Goal: Information Seeking & Learning: Learn about a topic

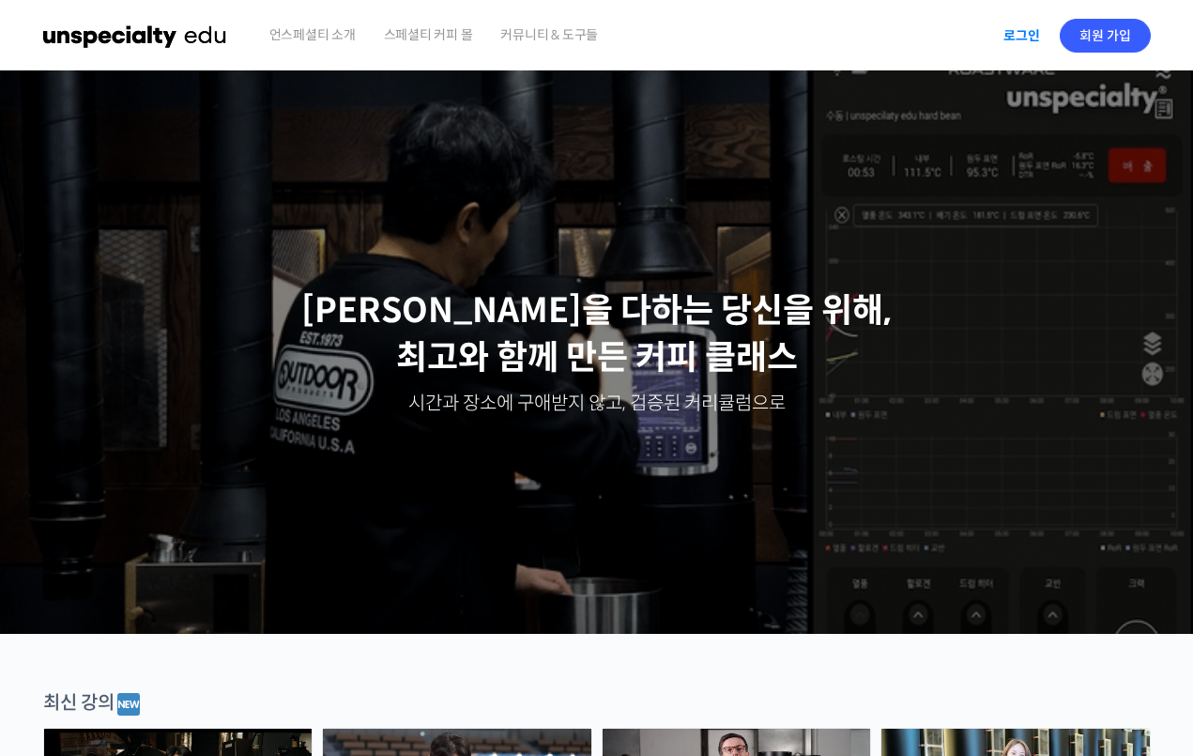
click at [1013, 40] on link "로그인" at bounding box center [1021, 35] width 59 height 43
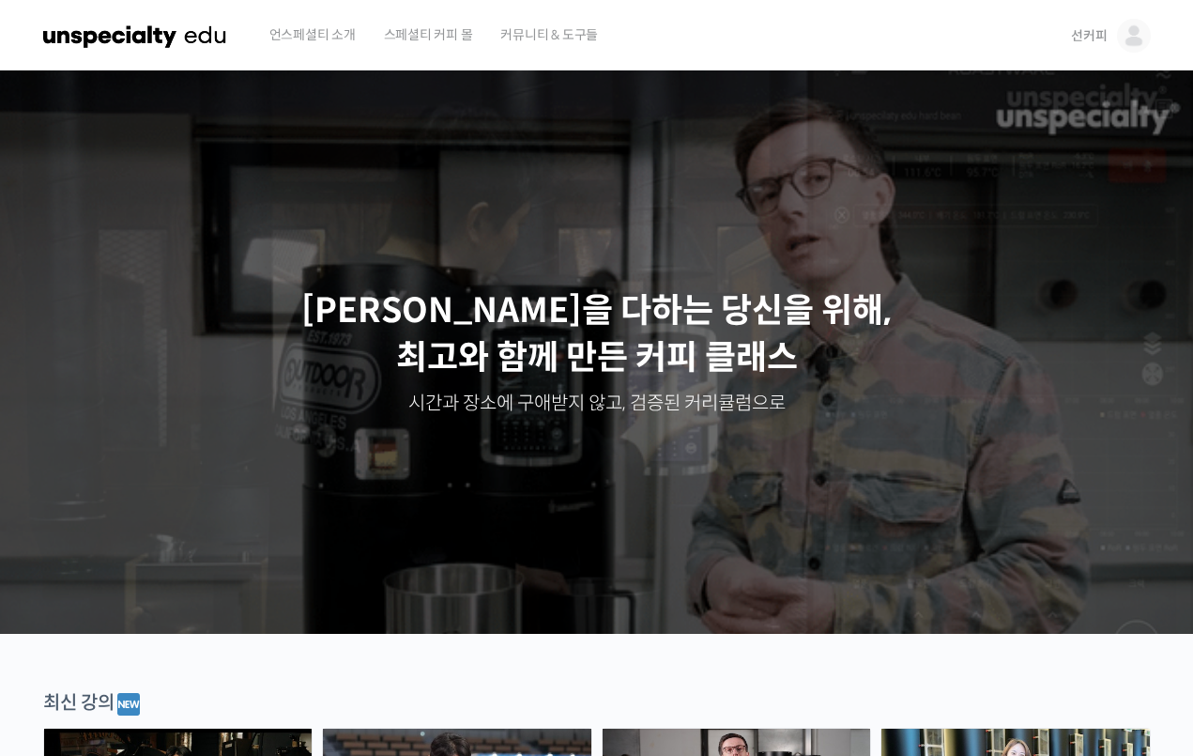
click at [1084, 39] on span "선커피" at bounding box center [1089, 35] width 36 height 17
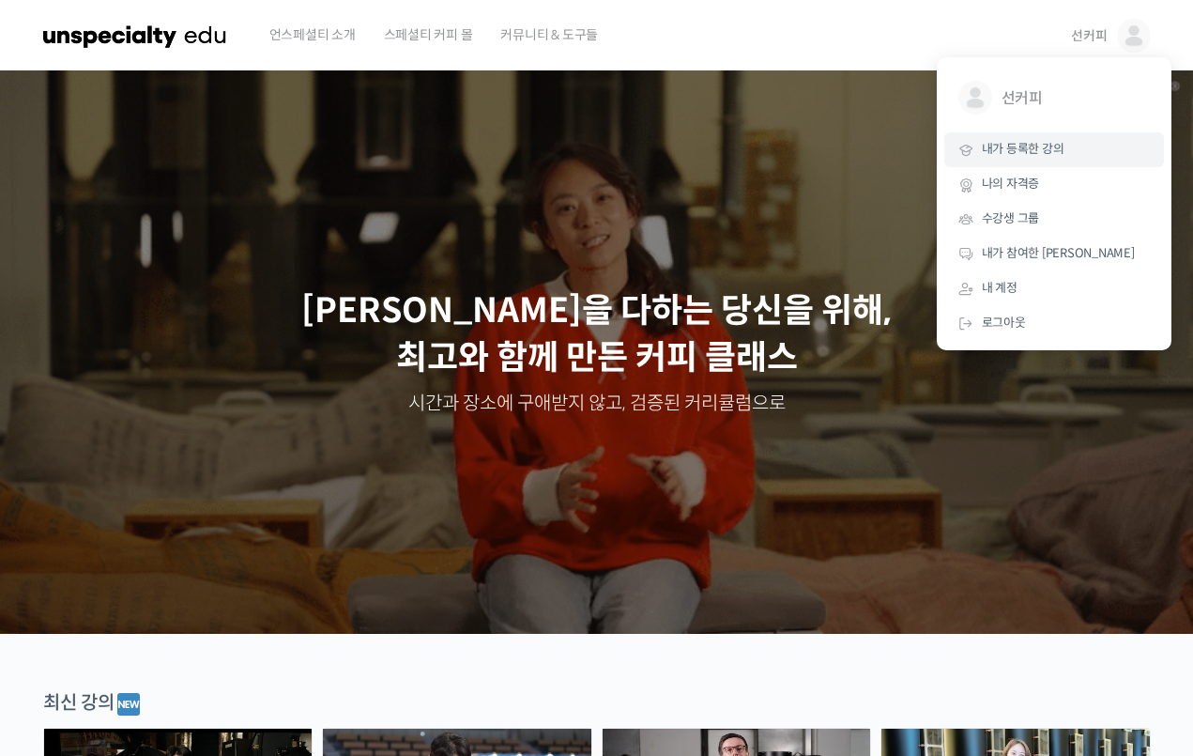
click at [1023, 147] on span "내가 등록한 강의" at bounding box center [1023, 149] width 83 height 16
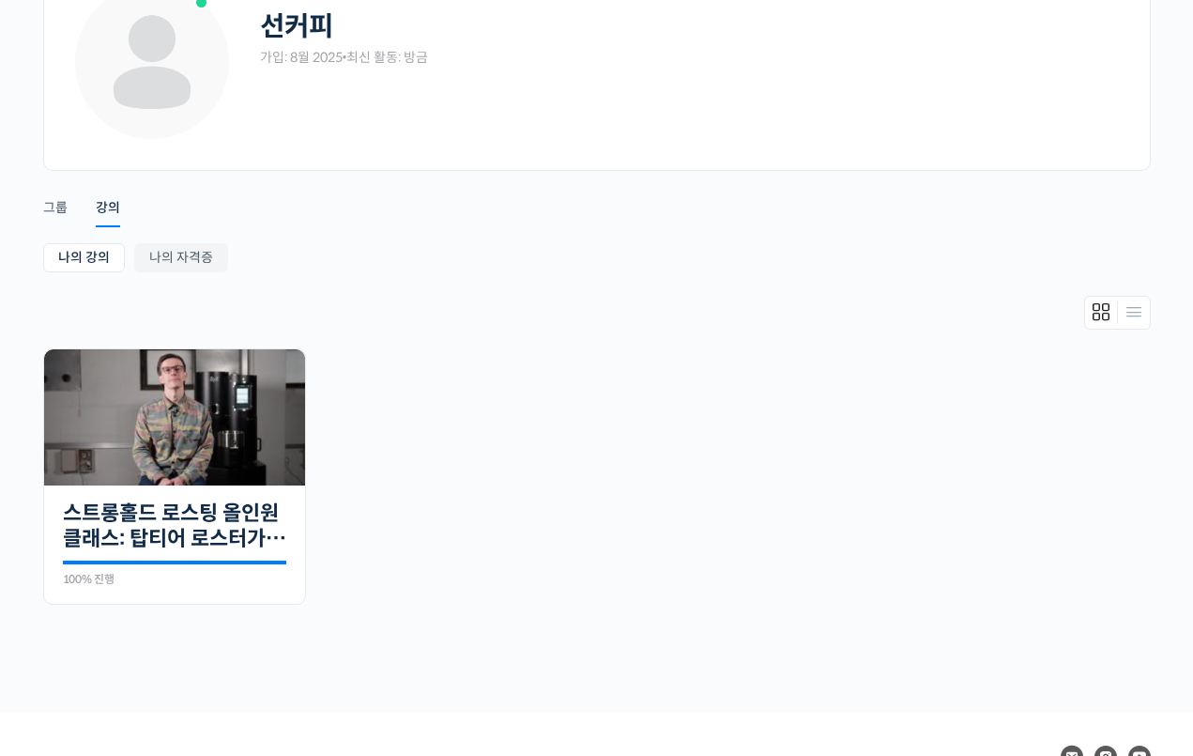
scroll to position [80, 0]
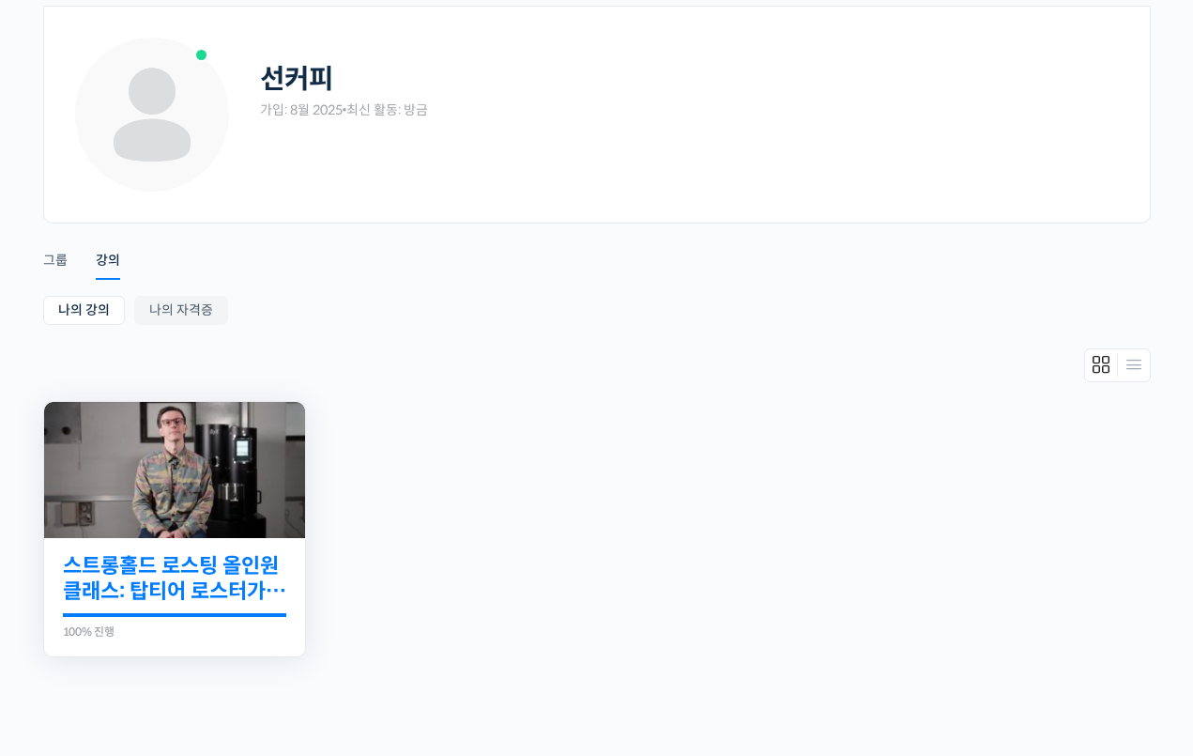
click at [212, 565] on link "스트롱홀드 로스팅 올인원 클래스: 탑티어 로스터가 알려주는 스트롱홀드 A to Z 가이드" at bounding box center [174, 579] width 223 height 52
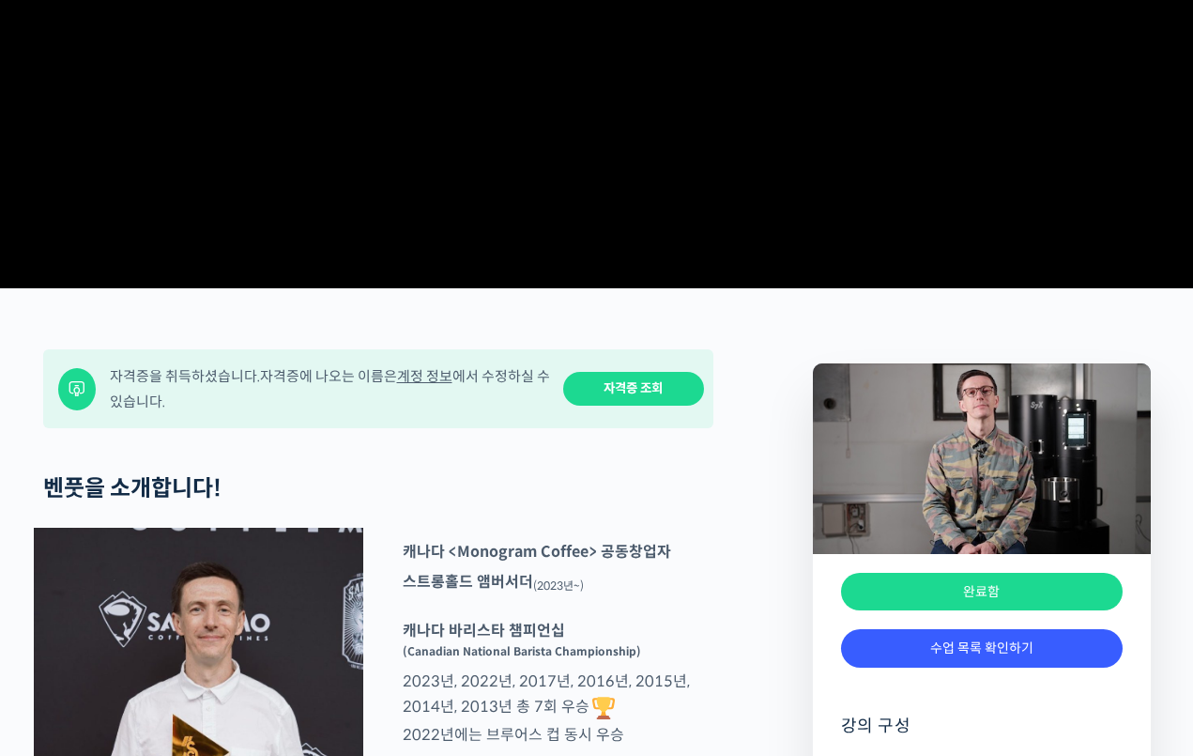
scroll to position [657, 0]
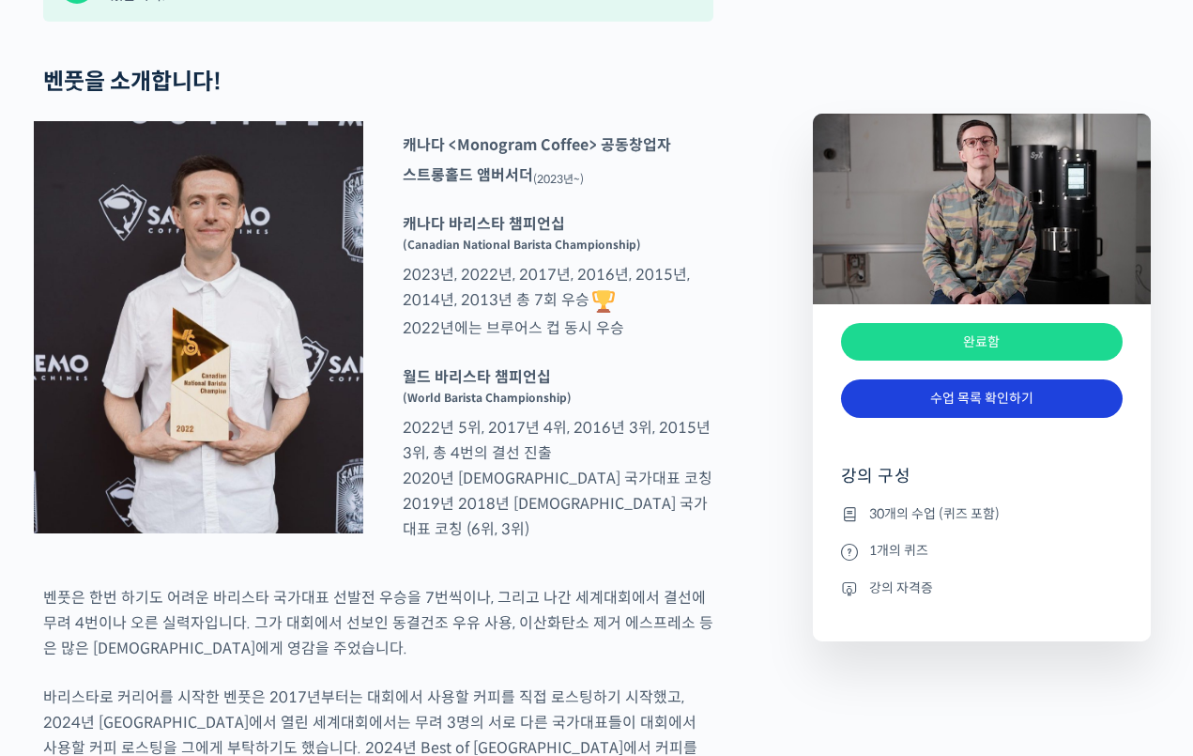
click at [931, 416] on link "수업 목록 확인하기" at bounding box center [982, 398] width 282 height 38
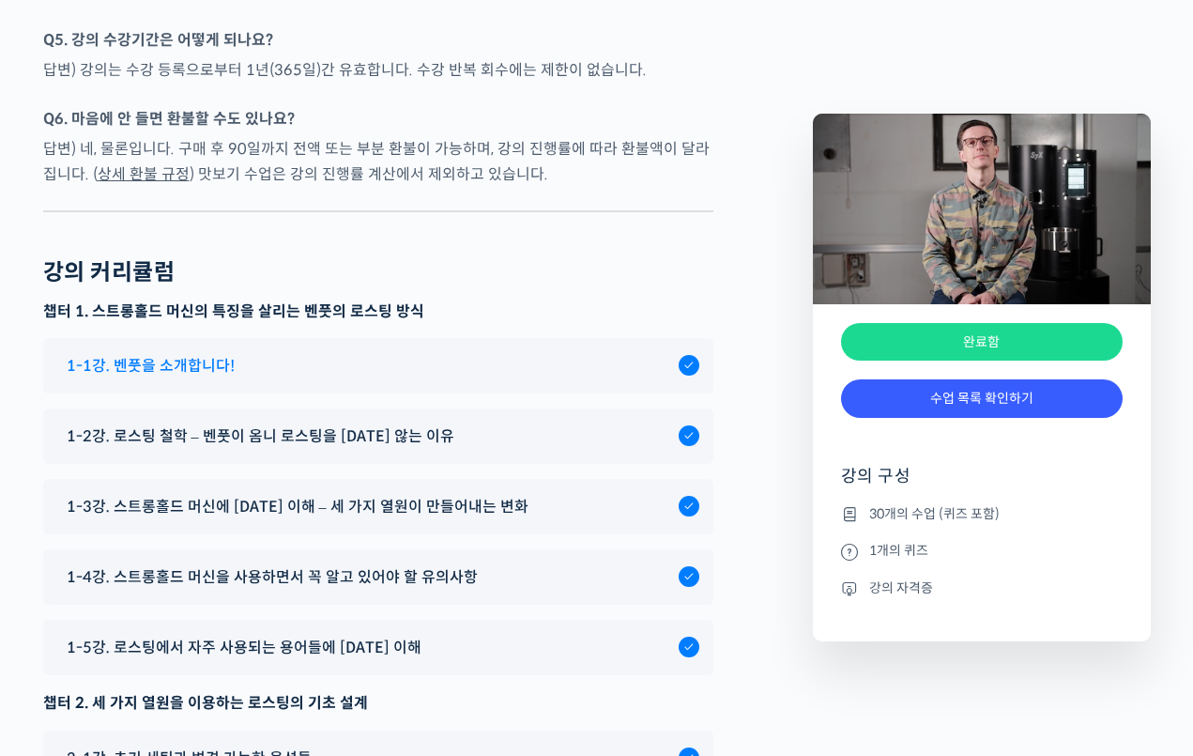
scroll to position [9009, 0]
click at [408, 377] on div "1-1강. 벤풋을 소개합니다!" at bounding box center [368, 364] width 622 height 25
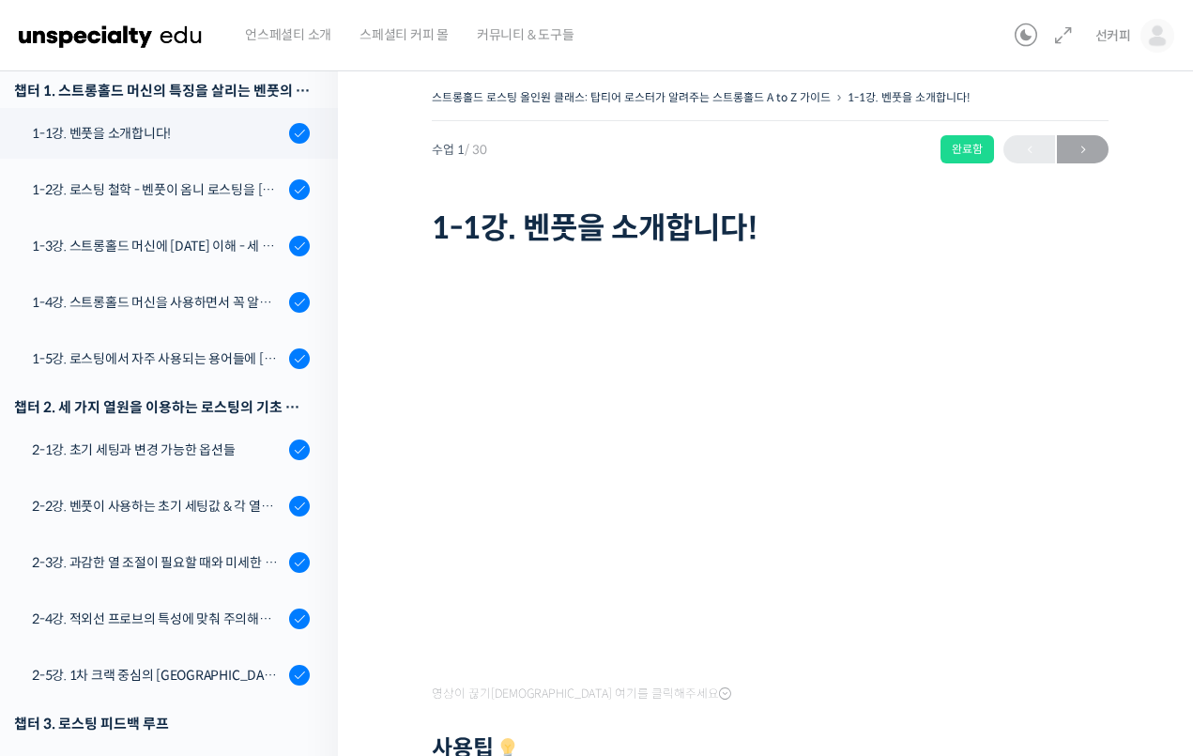
scroll to position [269, 0]
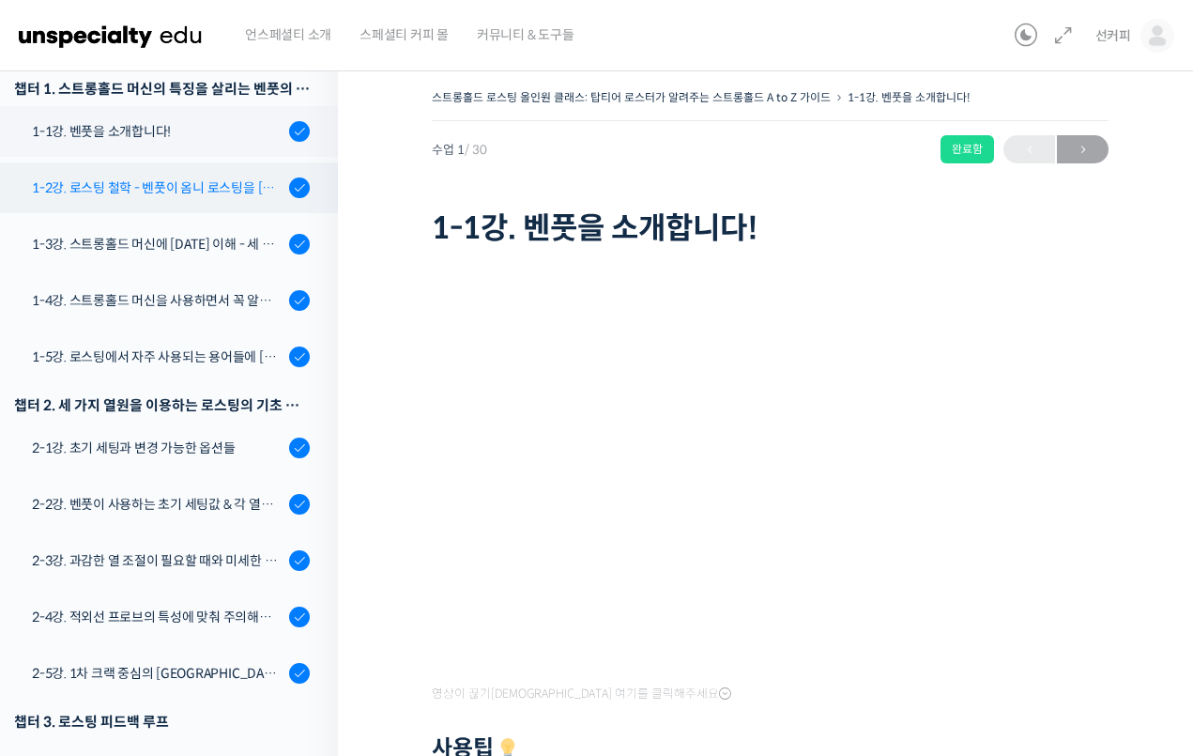
click at [224, 195] on div "1-2강. 로스팅 철학 - 벤풋이 옴니 로스팅을 [DATE] 않는 이유" at bounding box center [158, 187] width 252 height 21
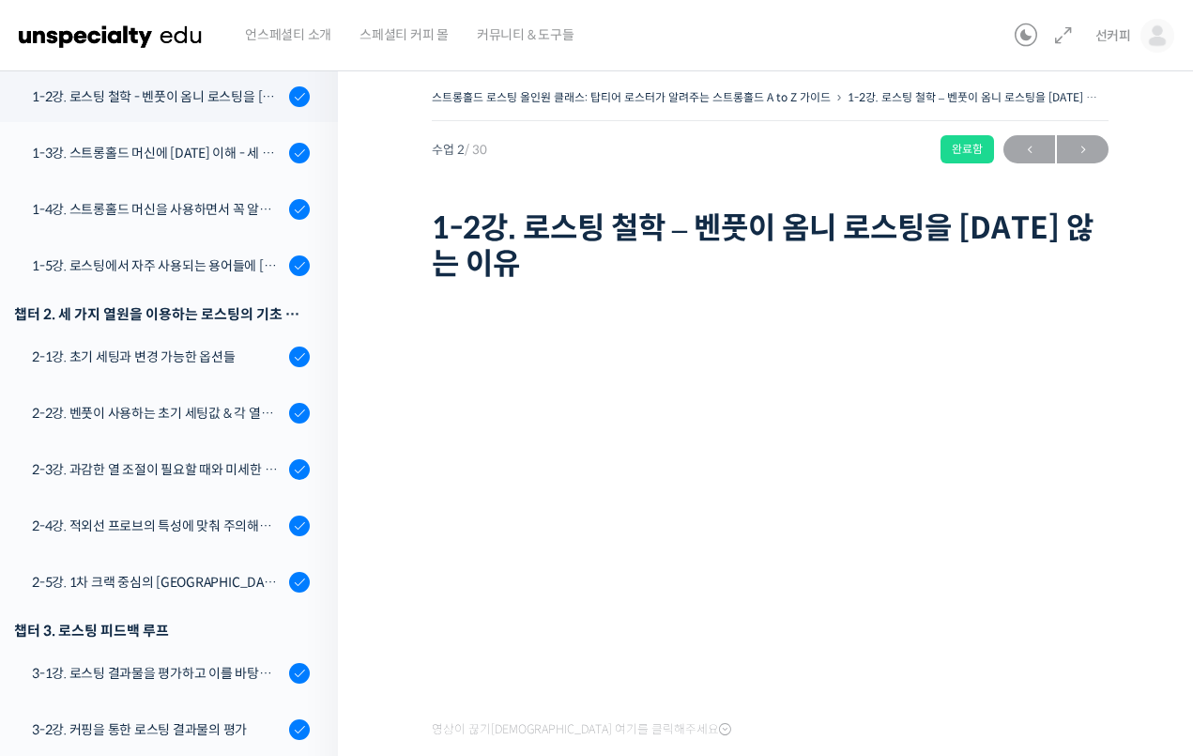
scroll to position [360, 0]
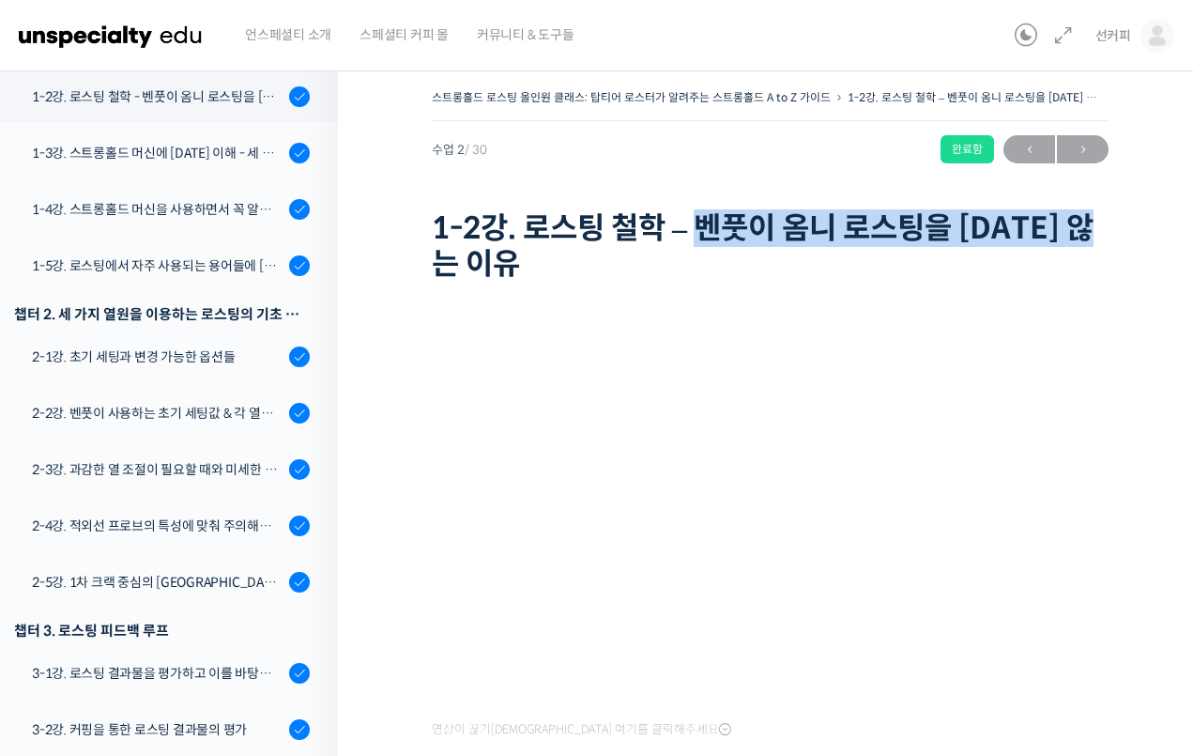
drag, startPoint x: 707, startPoint y: 223, endPoint x: 766, endPoint y: 263, distance: 71.1
click at [766, 263] on h1 "1-2강. 로스팅 철학 – 벤풋이 옴니 로스팅을 하지 않는 이유" at bounding box center [770, 246] width 677 height 72
copy h1 "벤풋이 옴니 로스팅을 하지 않는 이유"
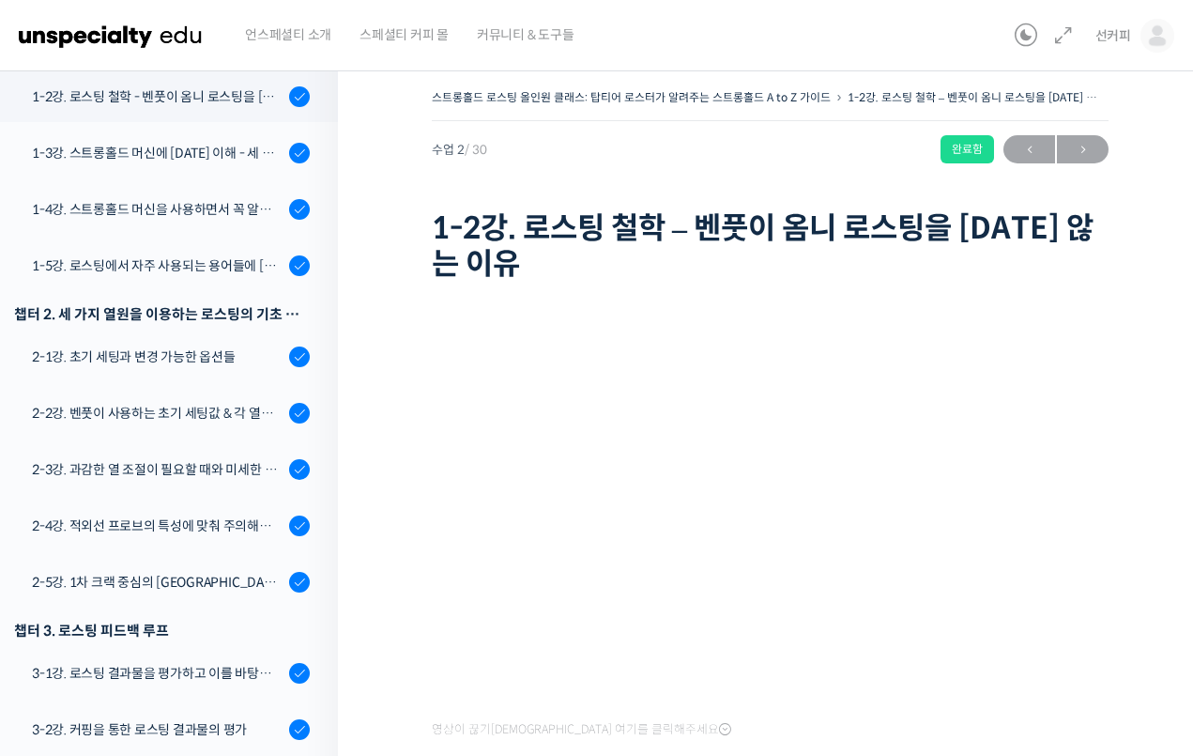
click at [750, 293] on div "영상이 끊기신다면 여기를 클릭해주세요 사용팁 우측 상단의 아이콘들을 클릭하셔서 수업 목록 을 확인하실 수 있습니다. 우측 상단의 아이콘을 클릭…" at bounding box center [770, 625] width 677 height 674
click at [169, 149] on div "1-3강. 스트롱홀드 머신에 [DATE] 이해 - 세 가지 열원이 만들어내는 변화" at bounding box center [158, 153] width 252 height 21
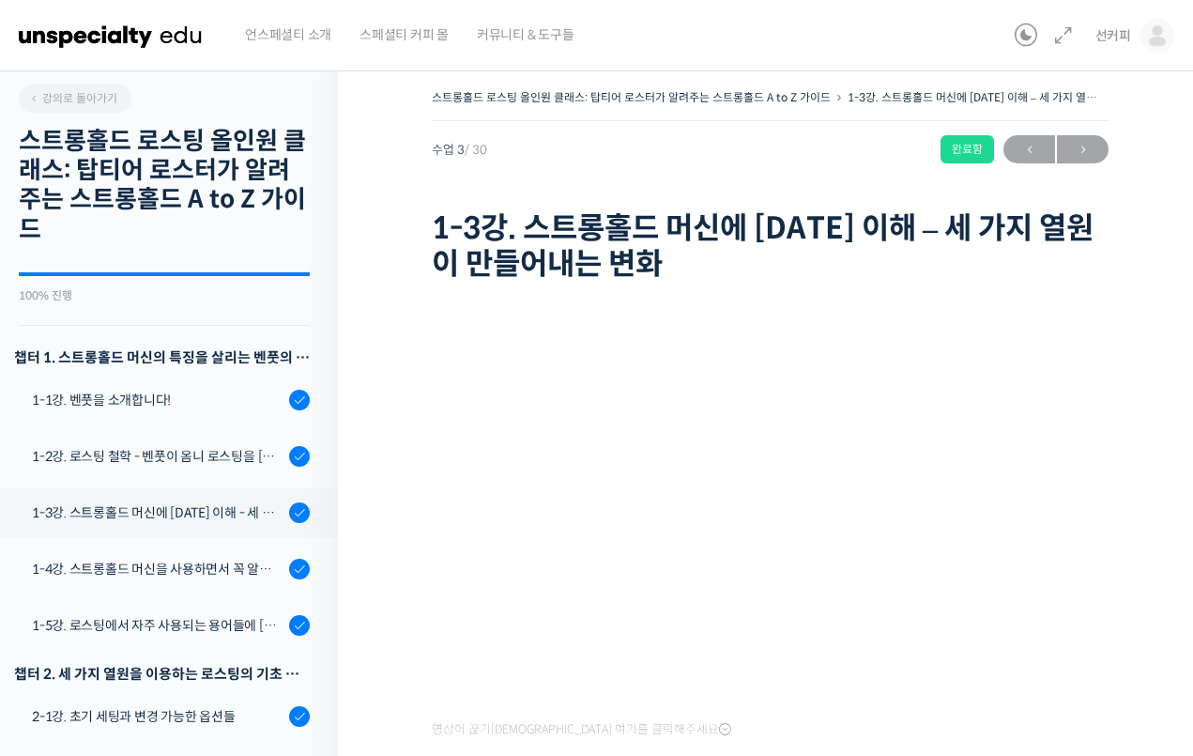
scroll to position [416, 0]
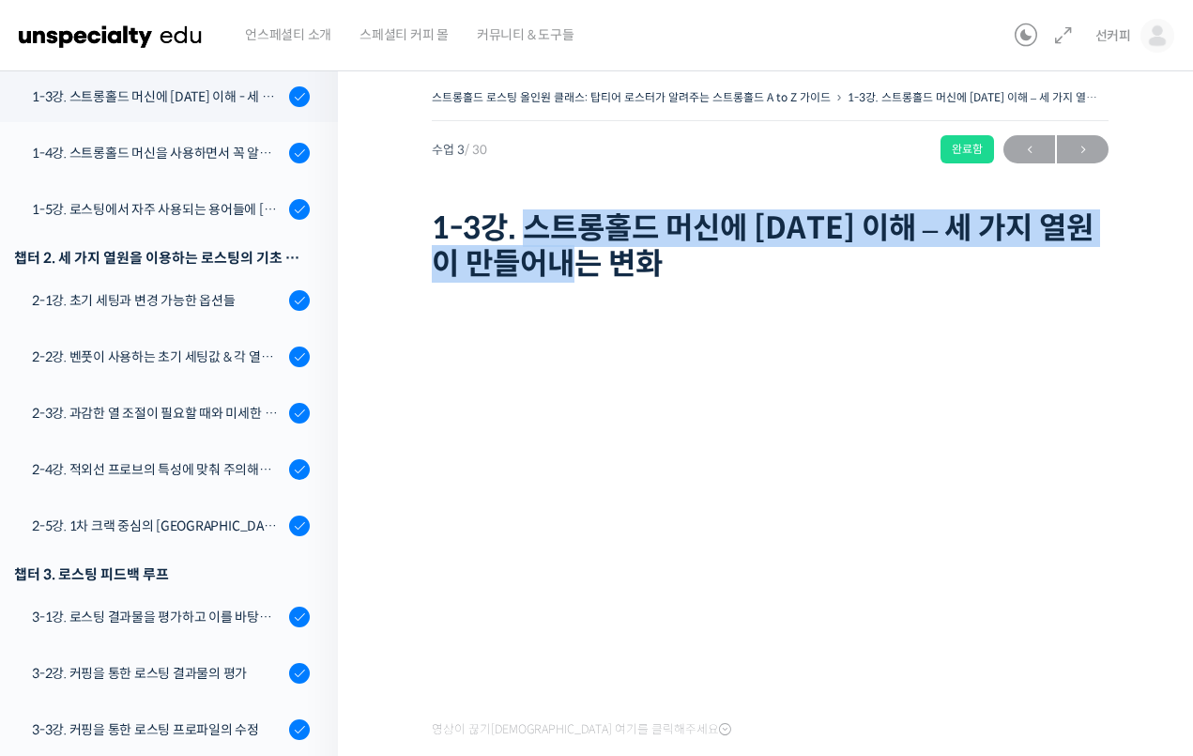
drag, startPoint x: 529, startPoint y: 231, endPoint x: 625, endPoint y: 266, distance: 102.8
click at [625, 266] on h1 "1-3강. 스트롱홀드 머신에 [DATE] 이해 – 세 가지 열원이 만들어내는 변화" at bounding box center [770, 246] width 677 height 72
copy h1 "스트롱홀드 머신에 대한 이해 – 세 가지 열원이 만들어내는 변화"
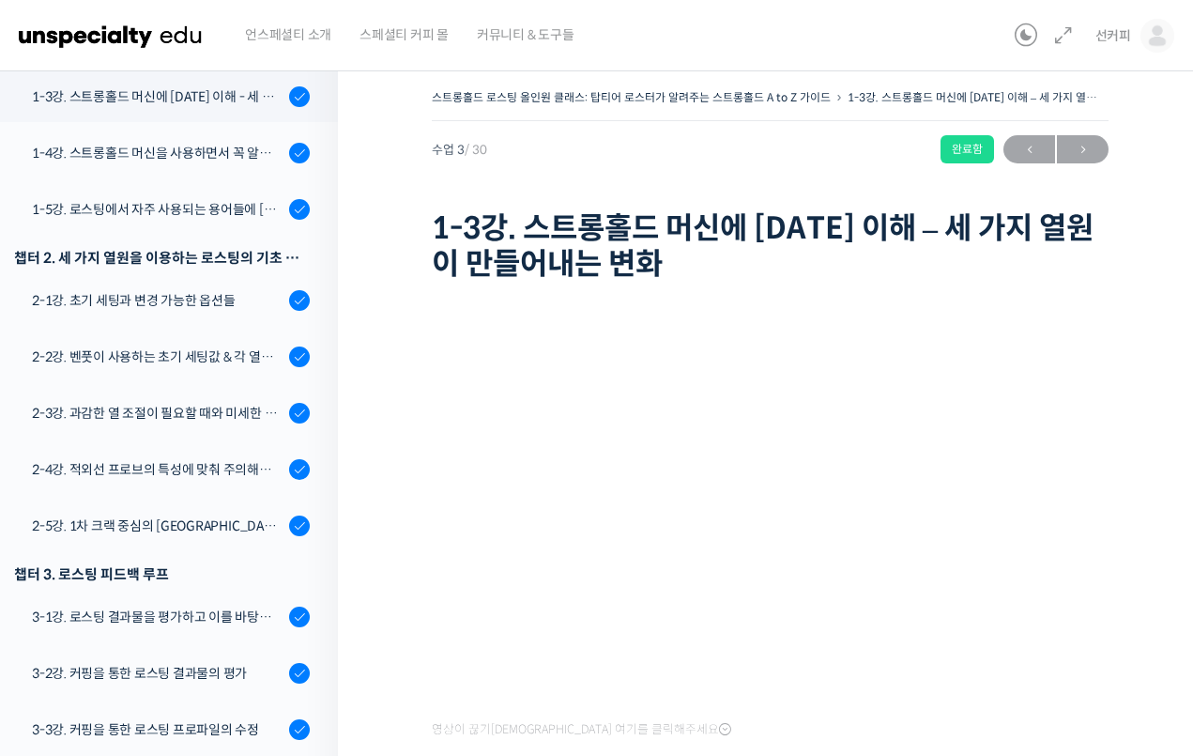
click at [1132, 283] on div "스트롱홀드 로스팅 올인원 클래스: 탑티어 로스터가 알려주는 스트롱홀드 A to Z 가이드 1-3강. 스트롱홀드 머신에 대한 이해 – 세 가지 …" at bounding box center [770, 528] width 865 height 945
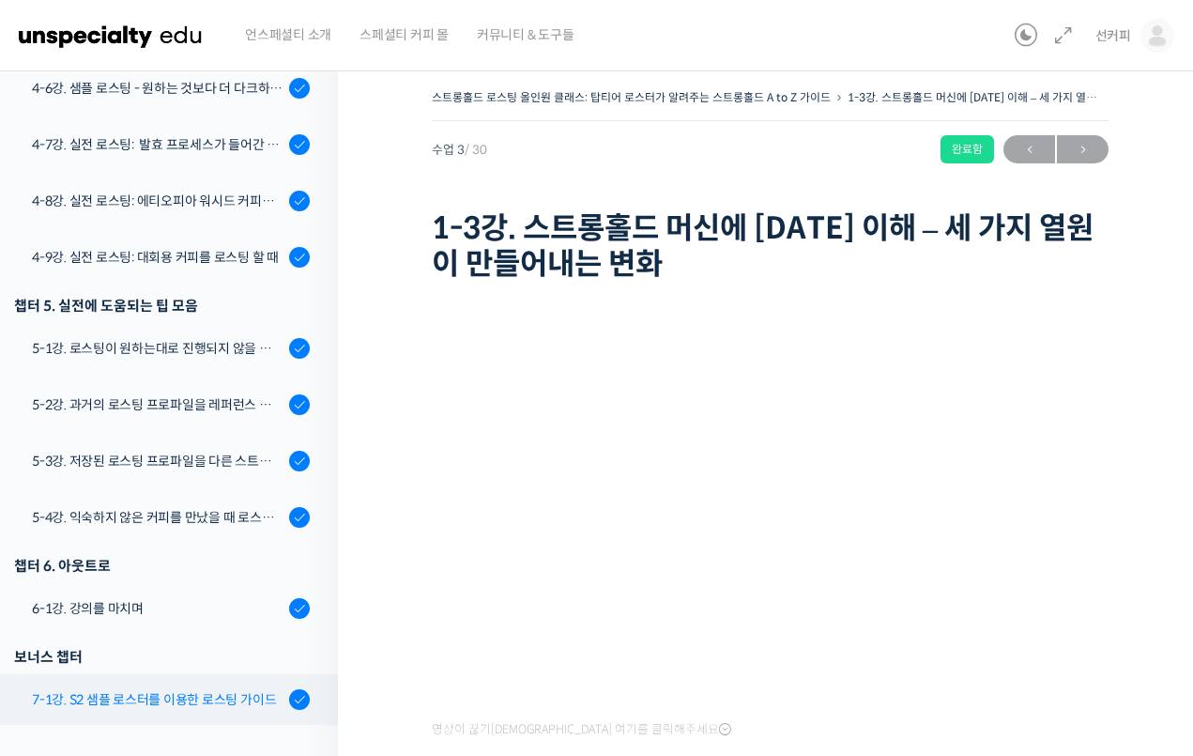
scroll to position [1637, 0]
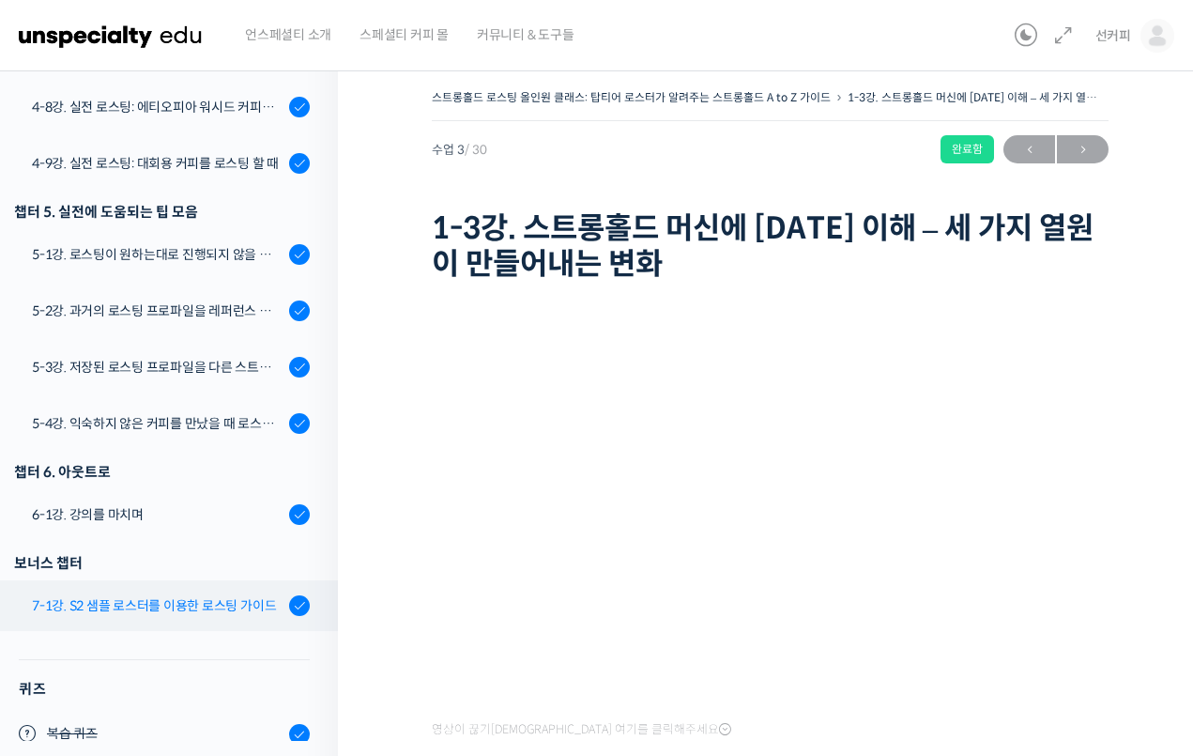
click at [178, 621] on link "7-1강. S2 샘플 로스터를 이용한 로스팅 가이드" at bounding box center [164, 605] width 347 height 51
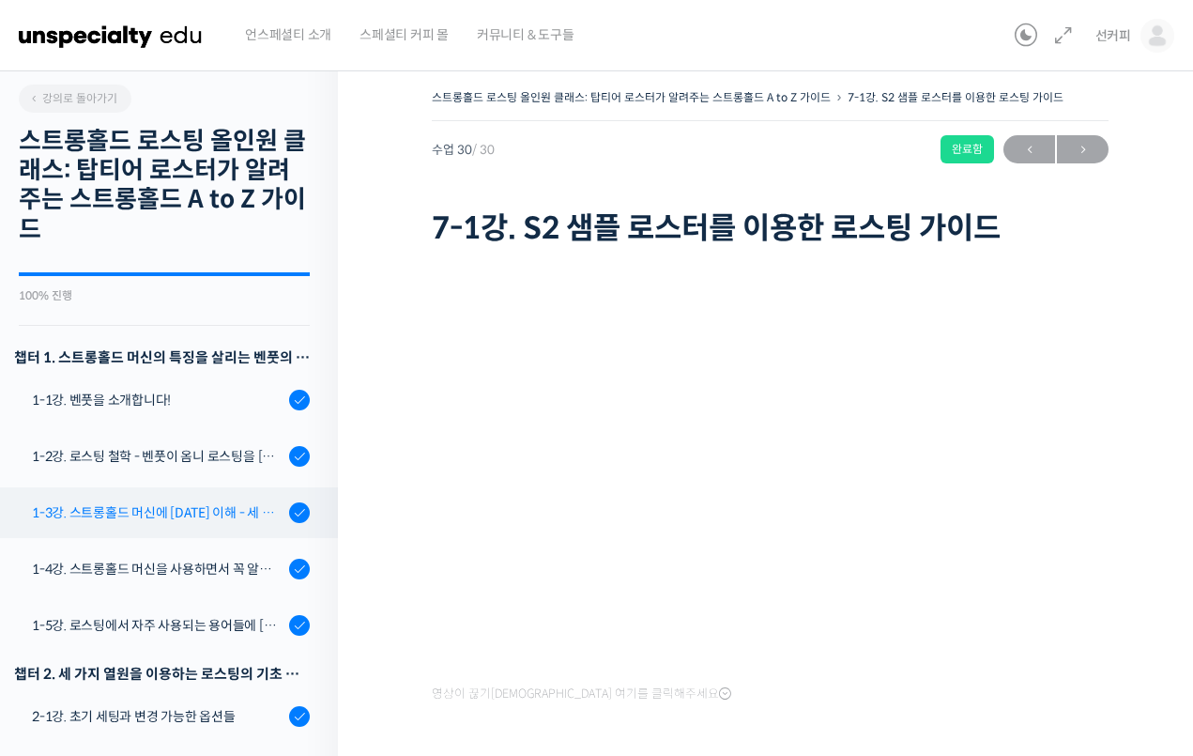
click at [205, 513] on div "1-3강. 스트롱홀드 머신에 [DATE] 이해 - 세 가지 열원이 만들어내는 변화" at bounding box center [158, 512] width 252 height 21
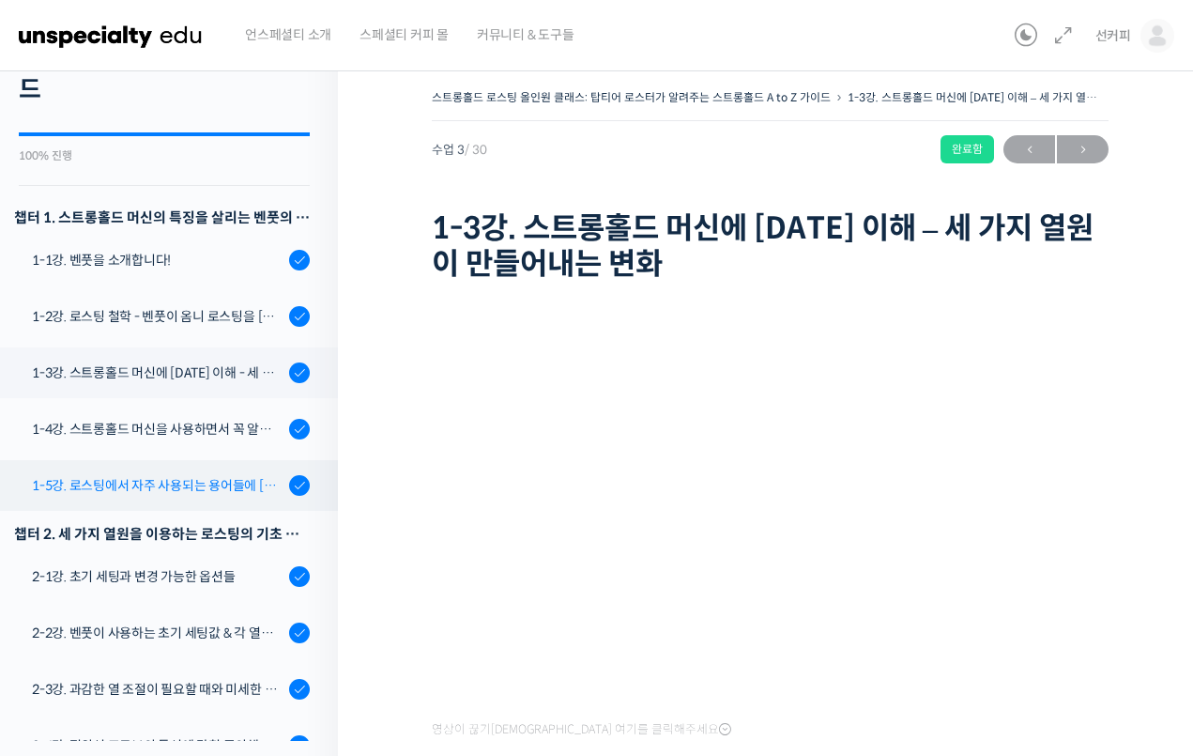
scroll to position [134, 0]
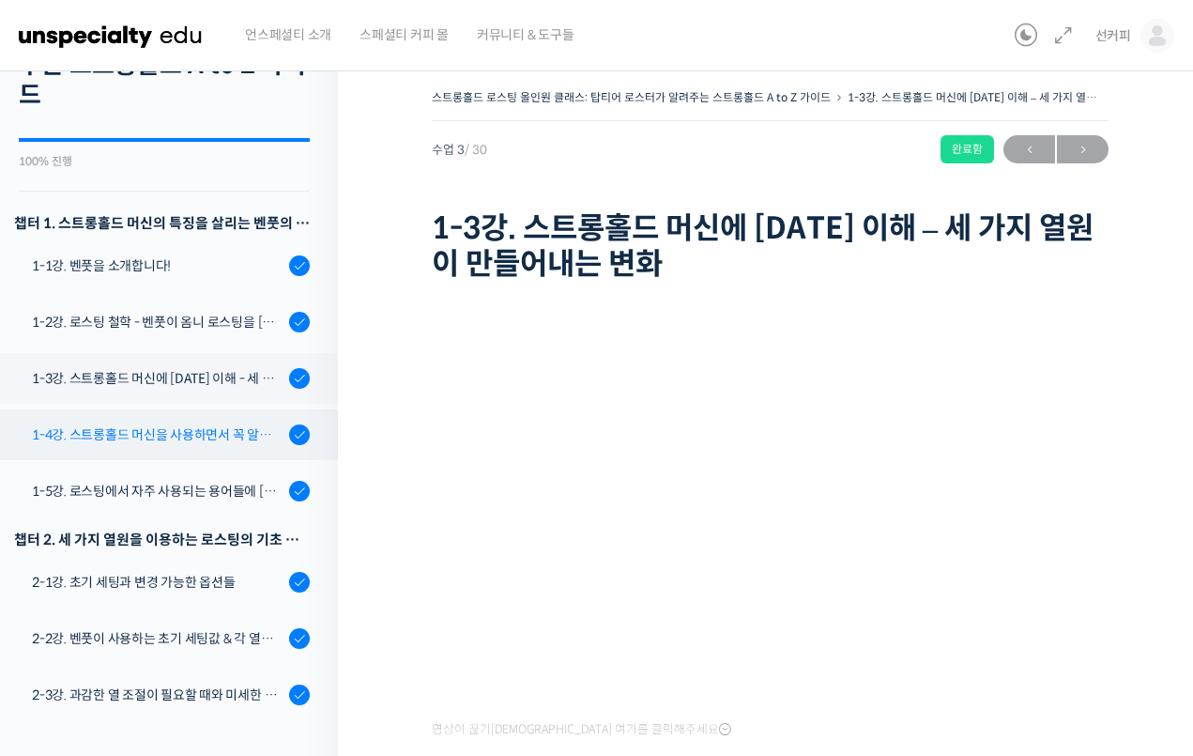
click at [193, 425] on div "1-4강. 스트롱홀드 머신을 사용하면서 꼭 알고 있어야 할 유의사항" at bounding box center [158, 434] width 252 height 21
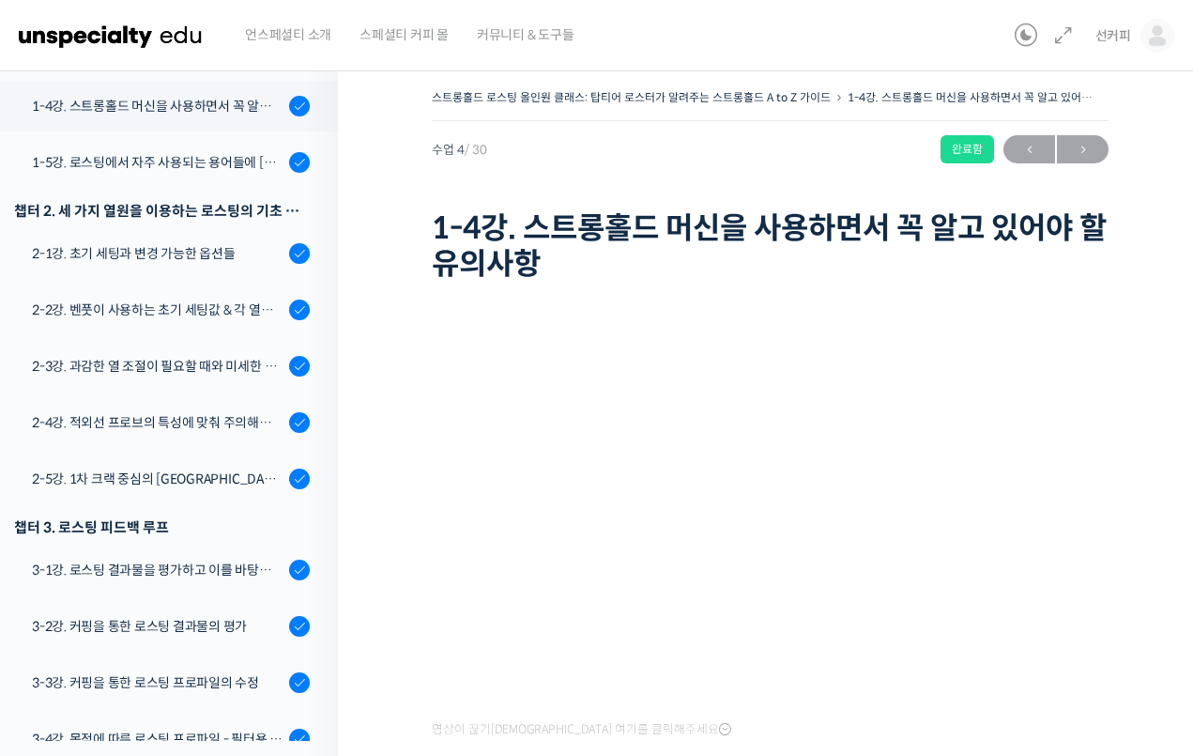
scroll to position [472, 0]
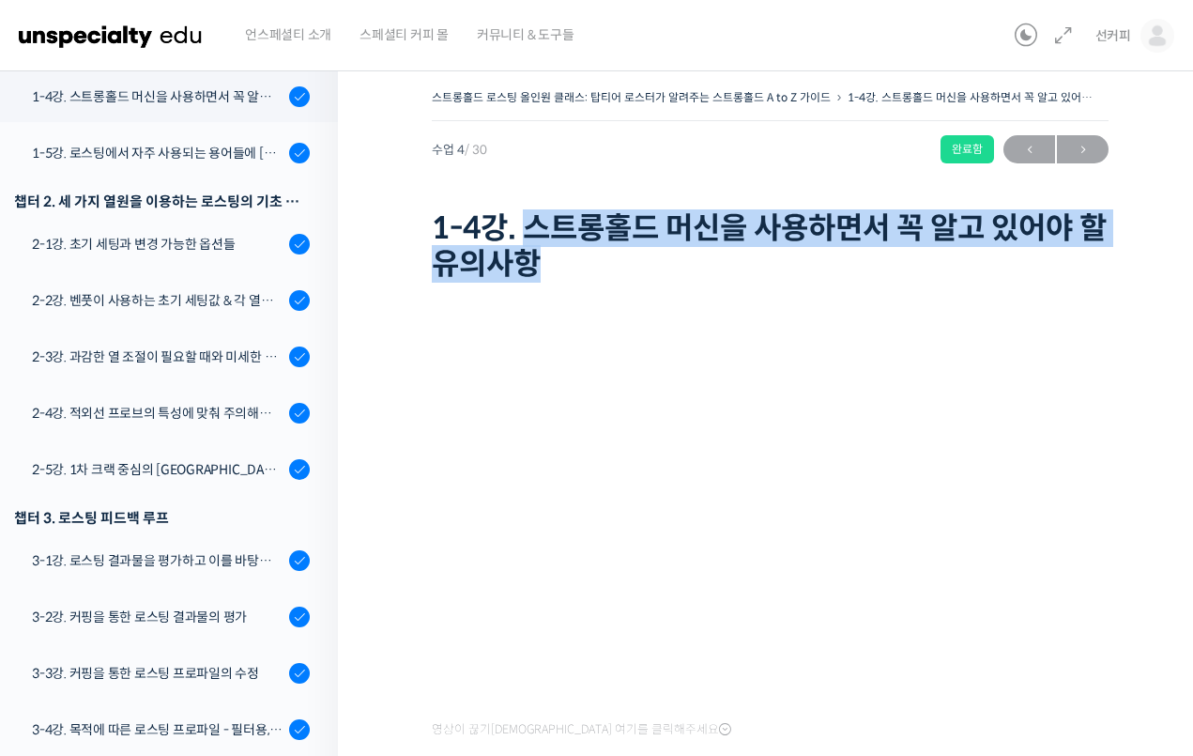
drag, startPoint x: 573, startPoint y: 262, endPoint x: 531, endPoint y: 231, distance: 51.6
click at [531, 231] on h1 "1-4강. 스트롱홀드 머신을 사용하면서 꼭 알고 있어야 할 유의사항" at bounding box center [770, 246] width 677 height 72
copy h1 "스트롱홀드 머신을 사용하면서 꼭 알고 있어야 할 유의사항"
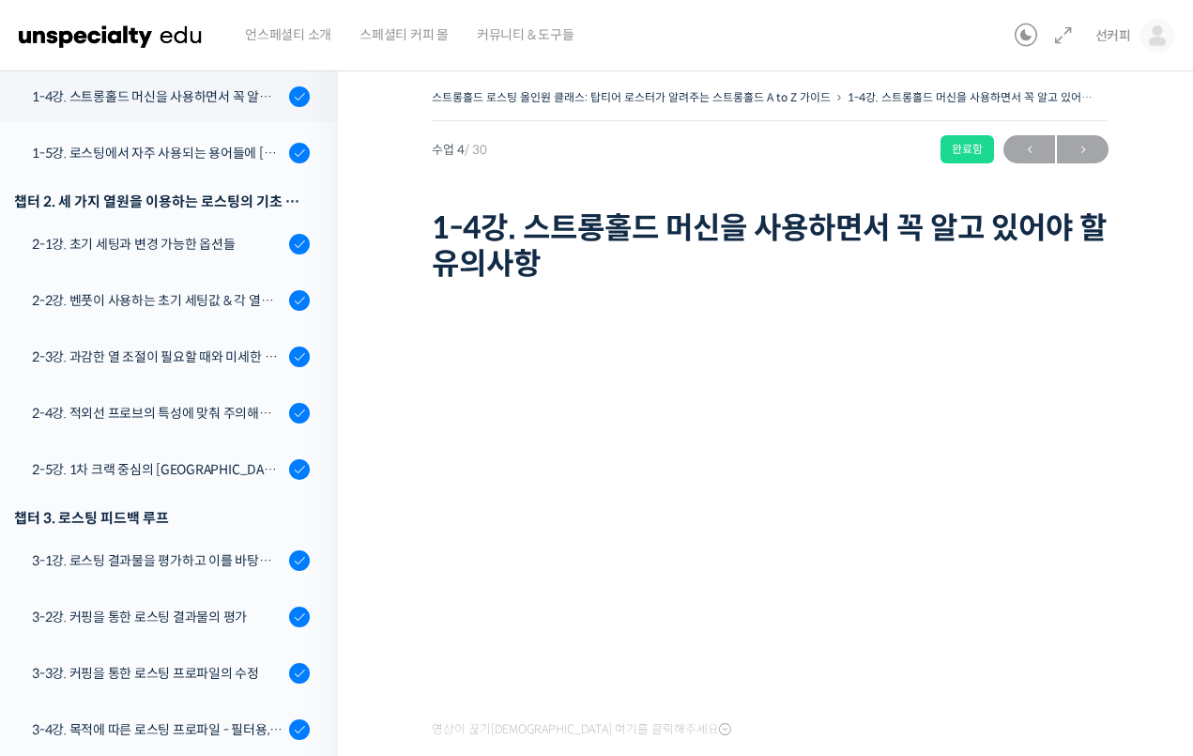
drag, startPoint x: 1101, startPoint y: 292, endPoint x: 1016, endPoint y: 253, distance: 94.1
click at [1101, 292] on div "영상이 끊기[DEMOGRAPHIC_DATA] 여기를 클릭해주세요" at bounding box center [770, 559] width 677 height 542
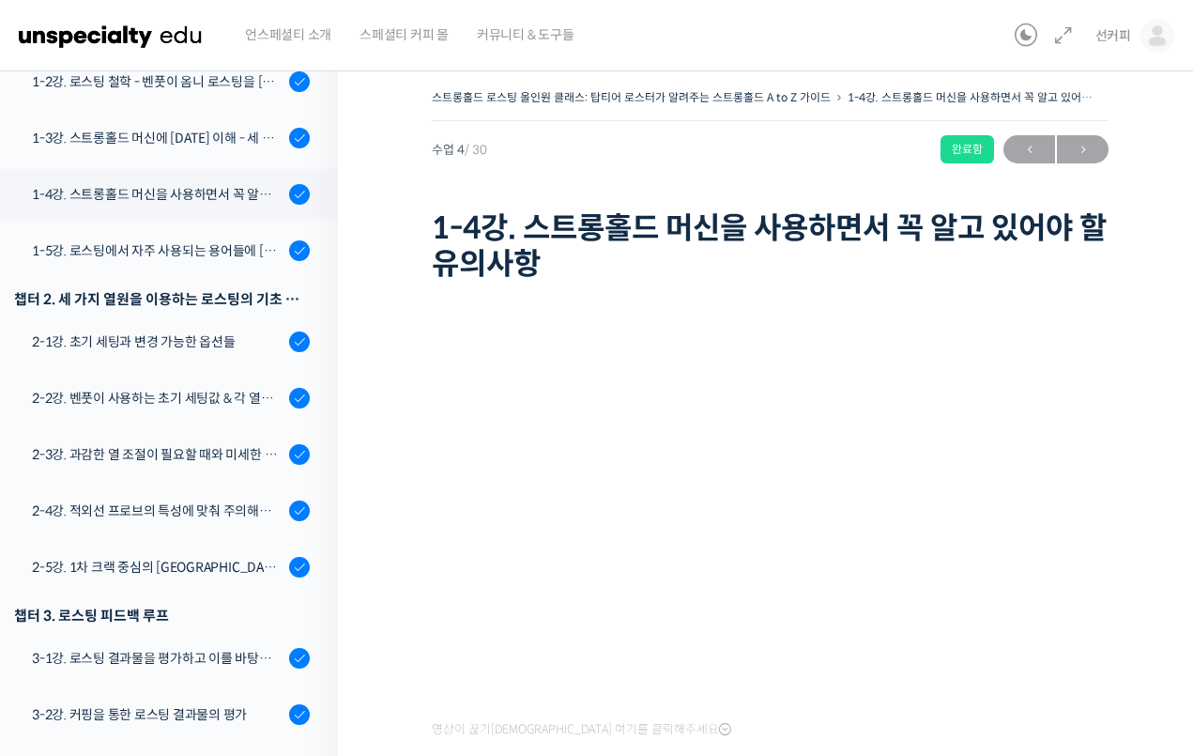
scroll to position [191, 0]
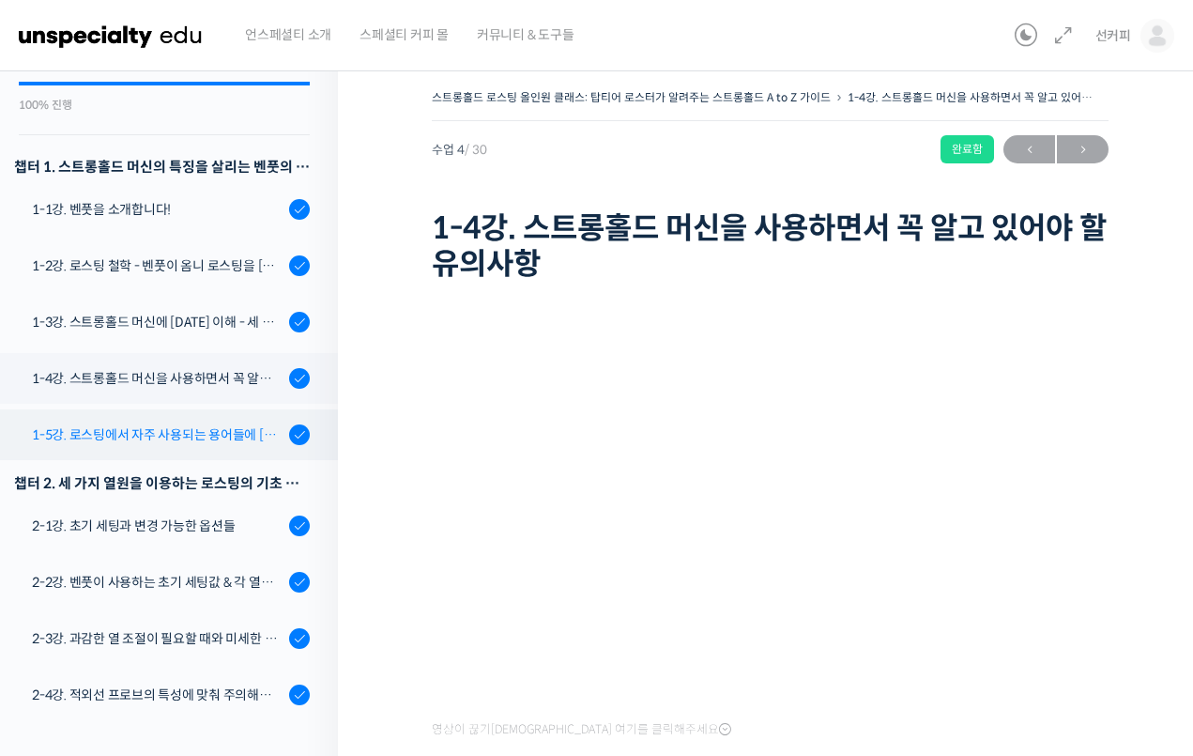
click at [148, 429] on div "1-5강. 로스팅에서 자주 사용되는 용어들에 [DATE] 이해" at bounding box center [158, 434] width 252 height 21
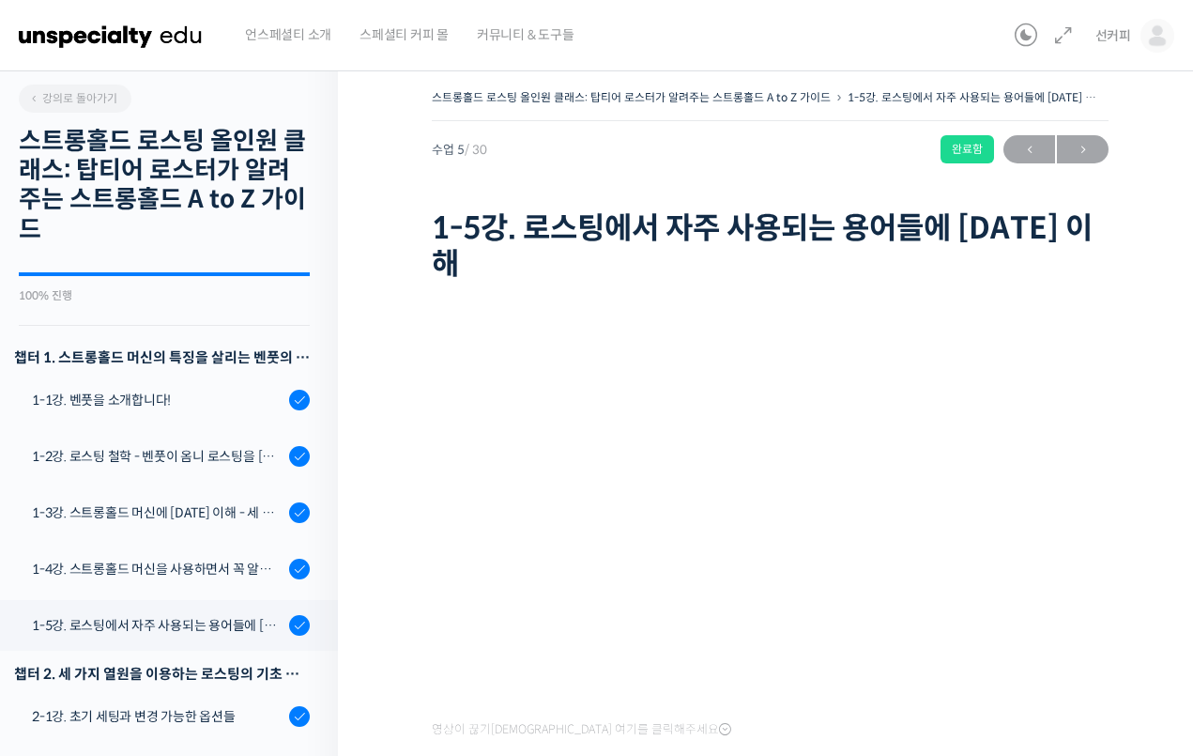
scroll to position [529, 0]
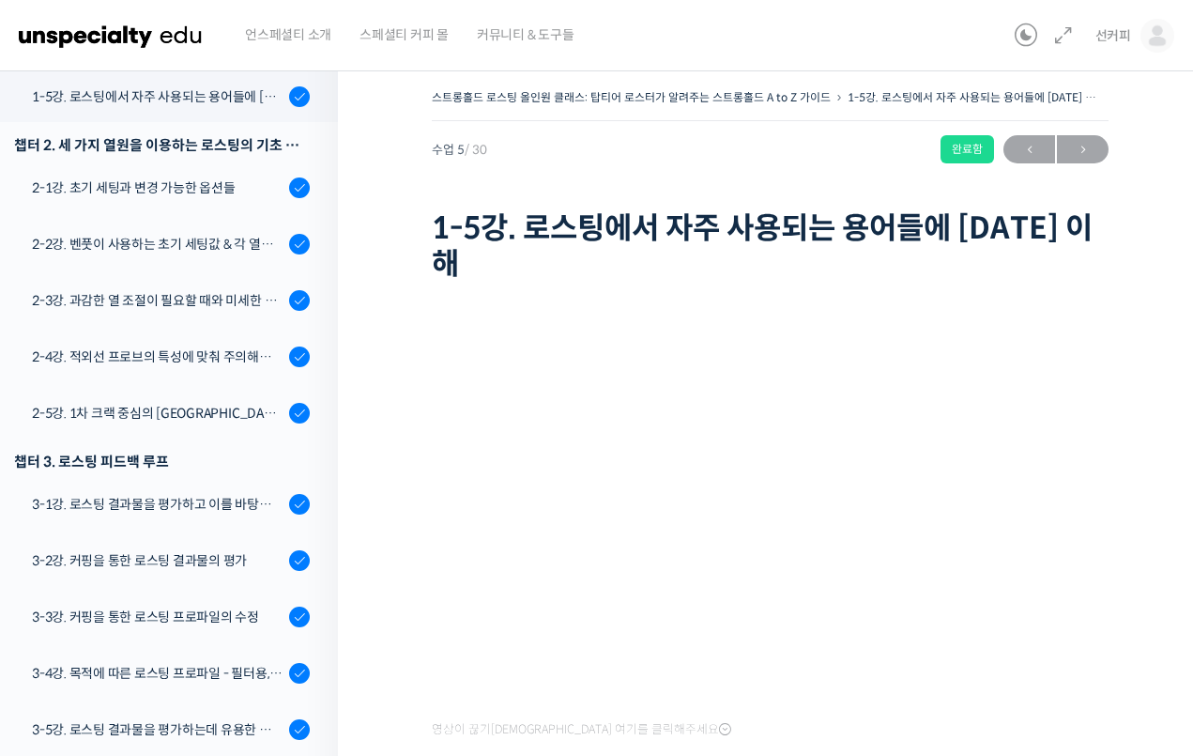
drag, startPoint x: 528, startPoint y: 220, endPoint x: 753, endPoint y: 237, distance: 226.0
click at [562, 223] on h1 "1-5강. 로스팅에서 자주 사용되는 용어들에 [DATE] 이해" at bounding box center [770, 246] width 677 height 72
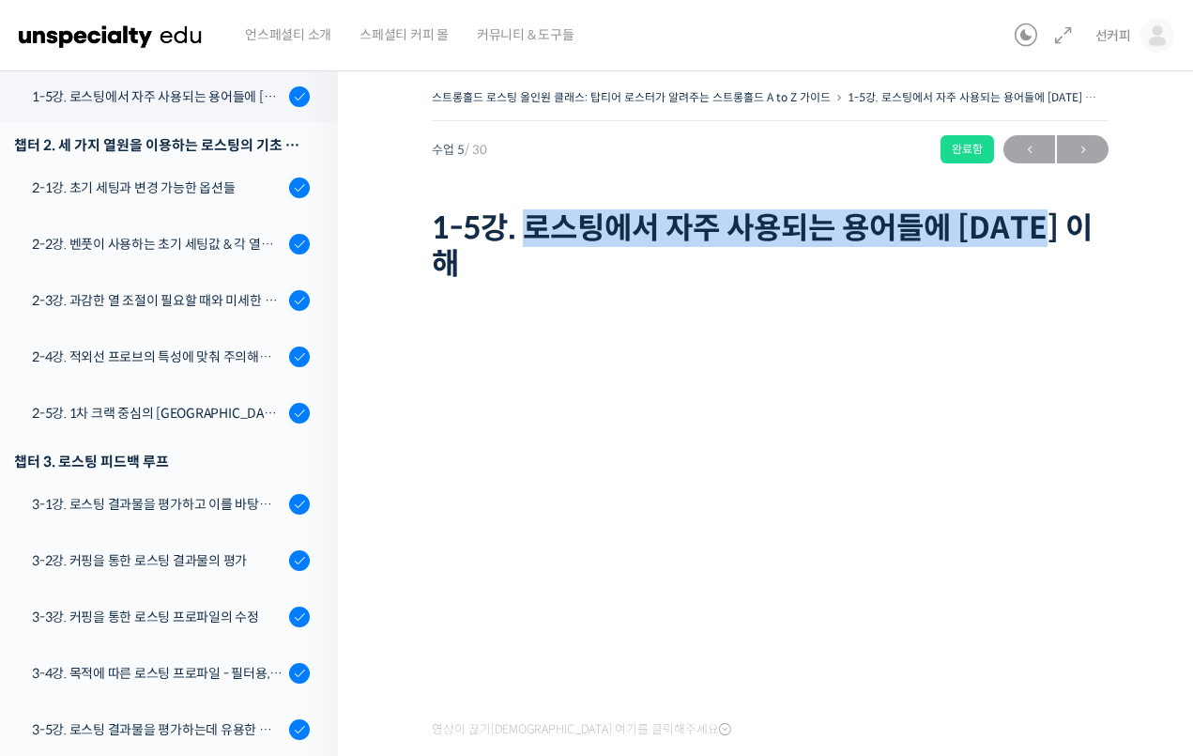
drag, startPoint x: 1077, startPoint y: 228, endPoint x: 524, endPoint y: 223, distance: 553.1
click at [524, 220] on h1 "1-5강. 로스팅에서 자주 사용되는 용어들에 [DATE] 이해" at bounding box center [770, 246] width 677 height 72
copy h1 "로스팅에서 자주 사용되는 용어들에 [DATE] 이해"
click at [926, 194] on div "스트롱홀드 로스팅 올인원 클래스: 탑티어 로스터가 알려주는 스트롱홀드 A to Z 가이드 1-5강. 로스팅에서 자주 사용되는 용어들에 [DAT…" at bounding box center [770, 187] width 677 height 204
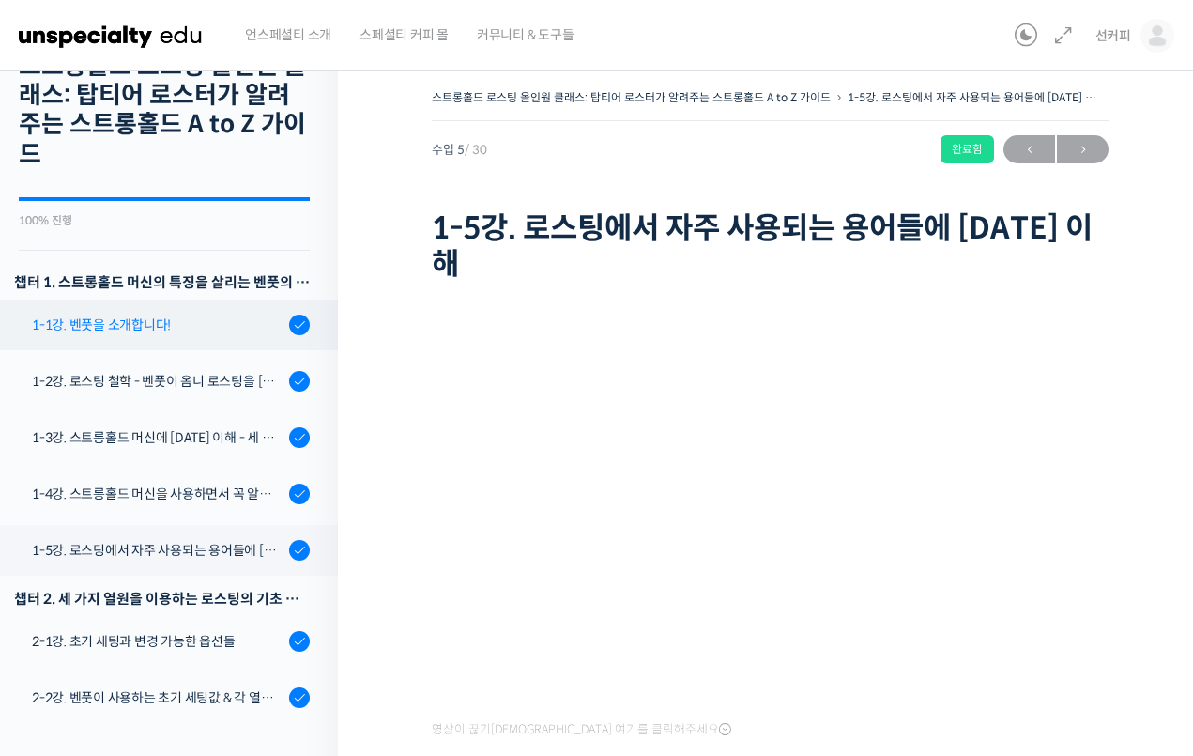
scroll to position [59, 0]
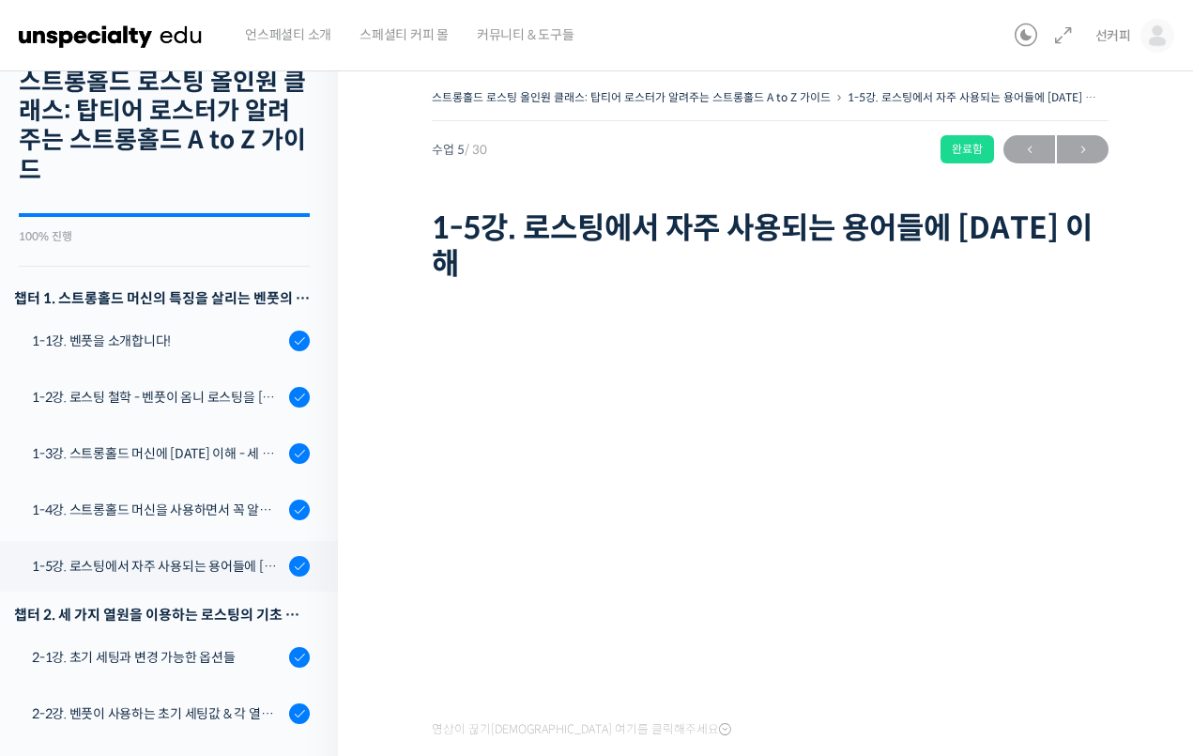
click at [982, 220] on h1 "1-5강. 로스팅에서 자주 사용되는 용어들에 [DATE] 이해" at bounding box center [770, 246] width 677 height 72
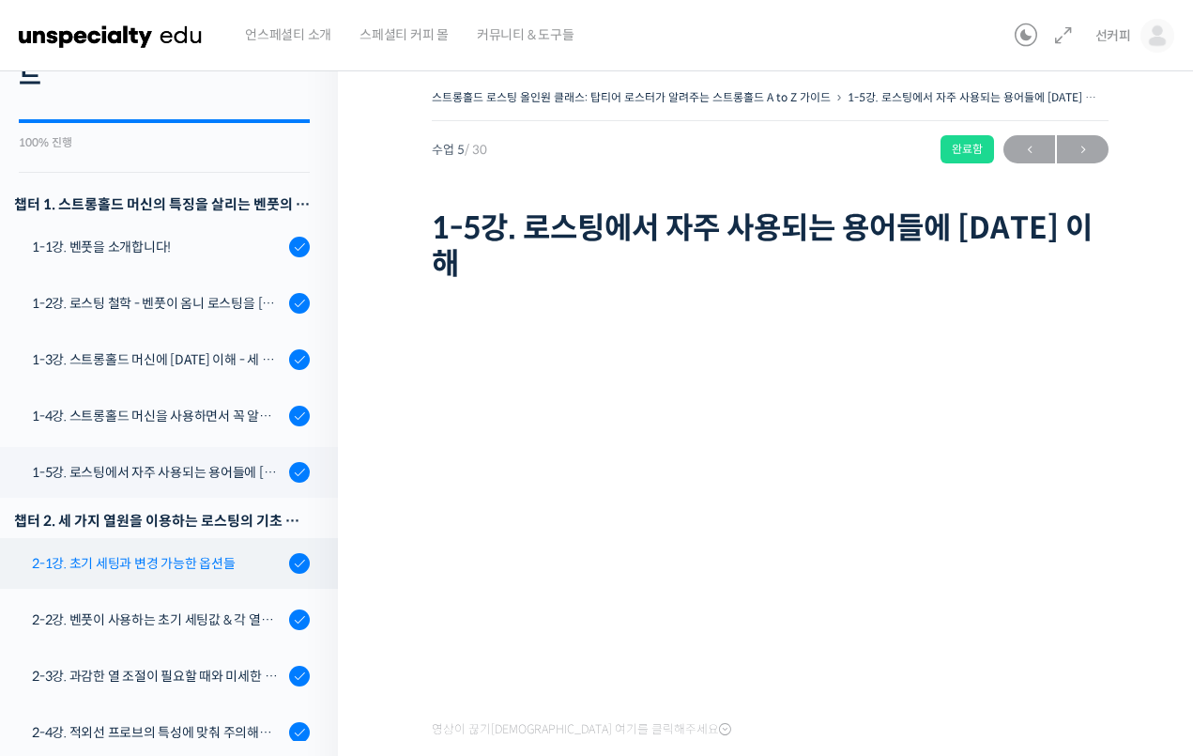
click at [196, 575] on link "2-1강. 초기 세팅과 변경 가능한 옵션들" at bounding box center [164, 563] width 347 height 51
